Goal: Task Accomplishment & Management: Manage account settings

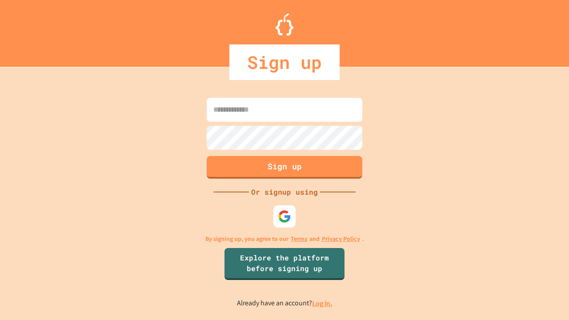
click at [323, 303] on link "Log in." at bounding box center [322, 303] width 20 height 9
